Goal: Task Accomplishment & Management: Use online tool/utility

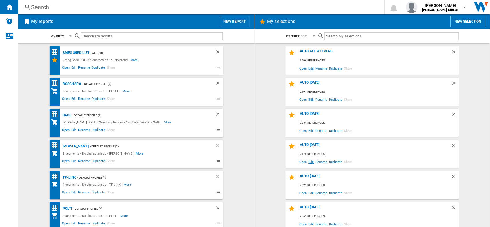
click at [311, 161] on span "Edit" at bounding box center [310, 162] width 7 height 8
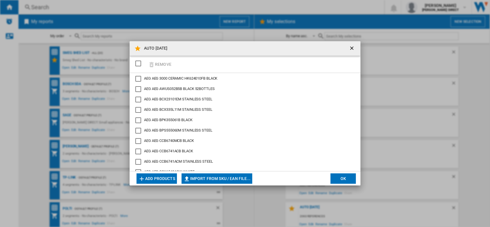
click at [138, 63] on div "SELECTIONS.EDITION_POPUP.SELECT_DESELECT" at bounding box center [138, 64] width 6 height 6
click at [157, 64] on button "Remove" at bounding box center [159, 64] width 27 height 14
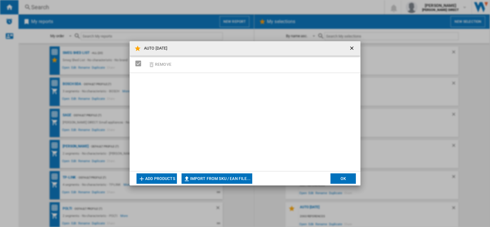
click at [227, 174] on button "Import from SKU / EAN file..." at bounding box center [216, 178] width 71 height 10
type input "**********"
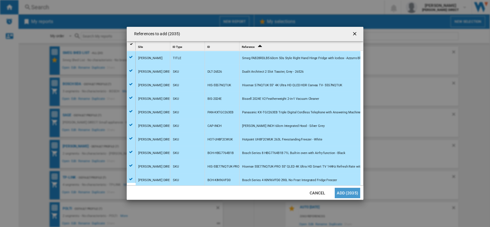
click at [356, 192] on button "Add (2035)" at bounding box center [347, 193] width 25 height 10
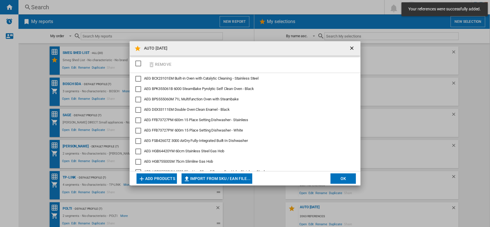
click at [348, 181] on button "OK" at bounding box center [342, 178] width 25 height 10
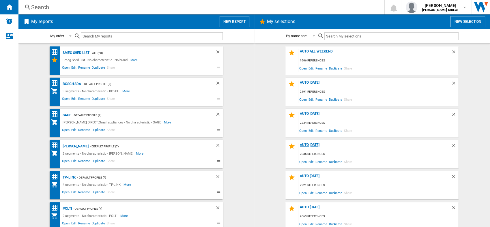
click at [307, 146] on div "AUTO [DATE]" at bounding box center [374, 147] width 153 height 8
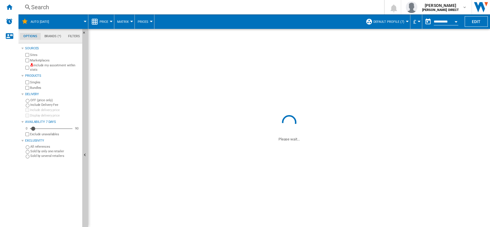
click at [55, 66] on label "Include my assortment within stats" at bounding box center [55, 67] width 50 height 9
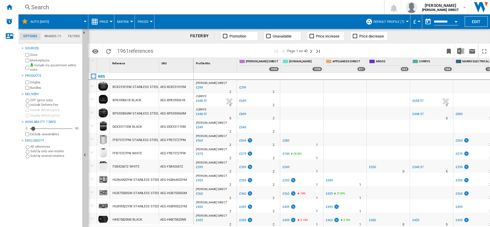
click at [14, 69] on wk-sidenav "NEW" at bounding box center [9, 113] width 18 height 227
click at [42, 61] on label "Marketplaces" at bounding box center [55, 60] width 50 height 4
click at [459, 53] on img "Download in Excel" at bounding box center [460, 51] width 7 height 7
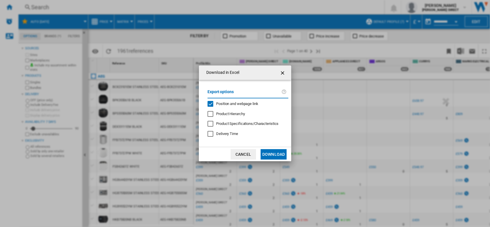
click at [240, 102] on span "Position and webpage link" at bounding box center [237, 104] width 42 height 4
click at [277, 151] on button "Download" at bounding box center [273, 154] width 26 height 10
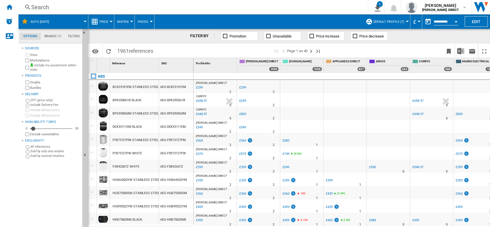
click at [283, 10] on div "Search" at bounding box center [192, 7] width 322 height 8
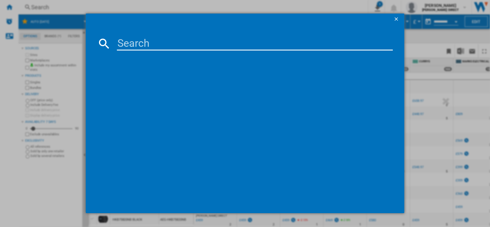
click at [395, 19] on ng-md-icon "getI18NText('BUTTONS.CLOSE_DIALOG')" at bounding box center [396, 19] width 7 height 7
